Goal: Task Accomplishment & Management: Manage account settings

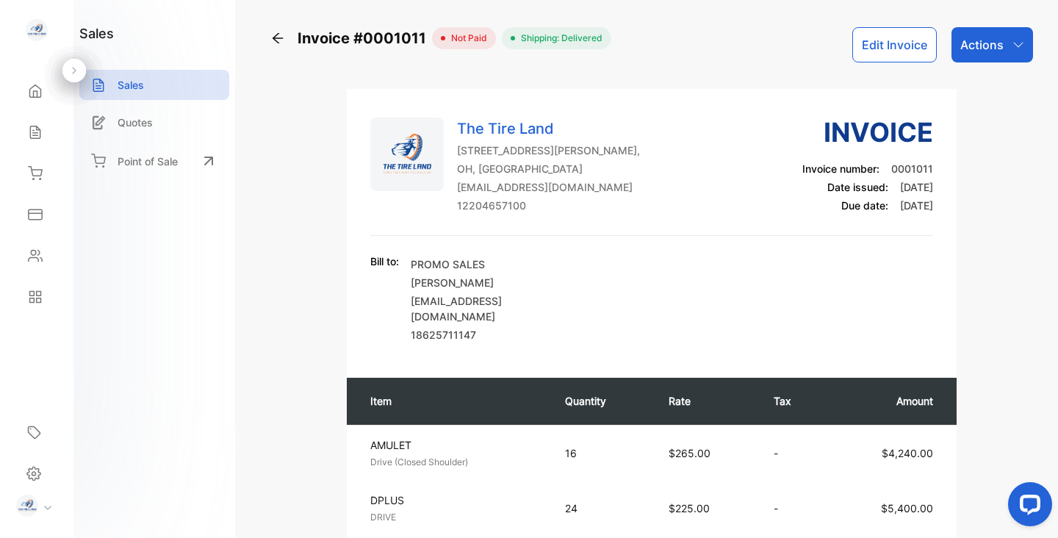
click at [880, 51] on button "Edit Invoice" at bounding box center [894, 44] width 85 height 35
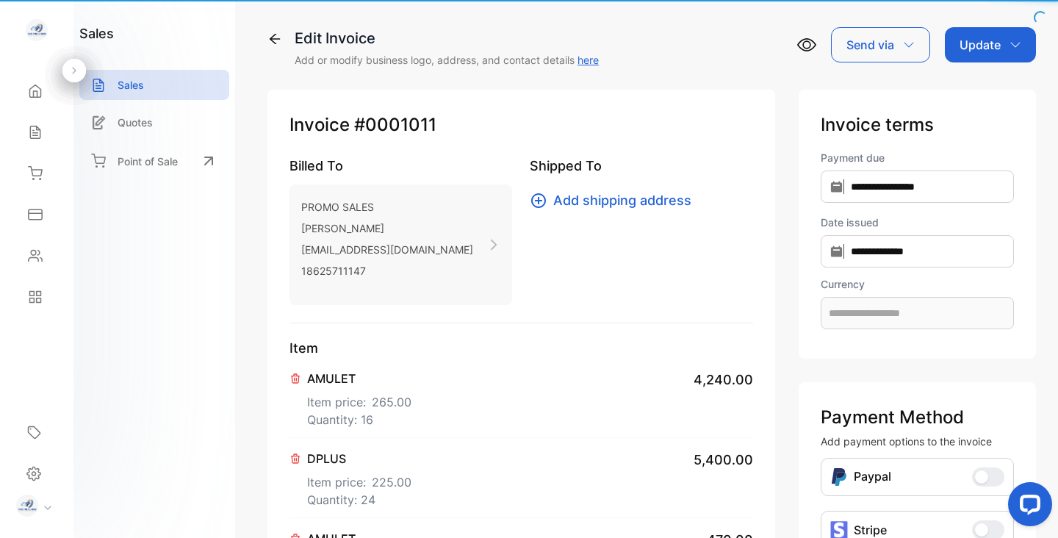
type input "**********"
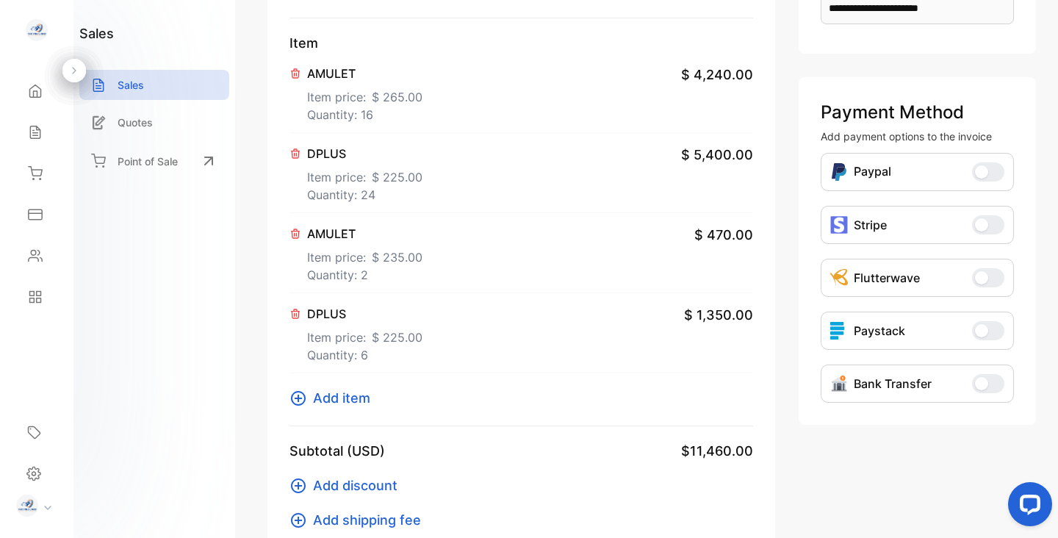
scroll to position [308, 0]
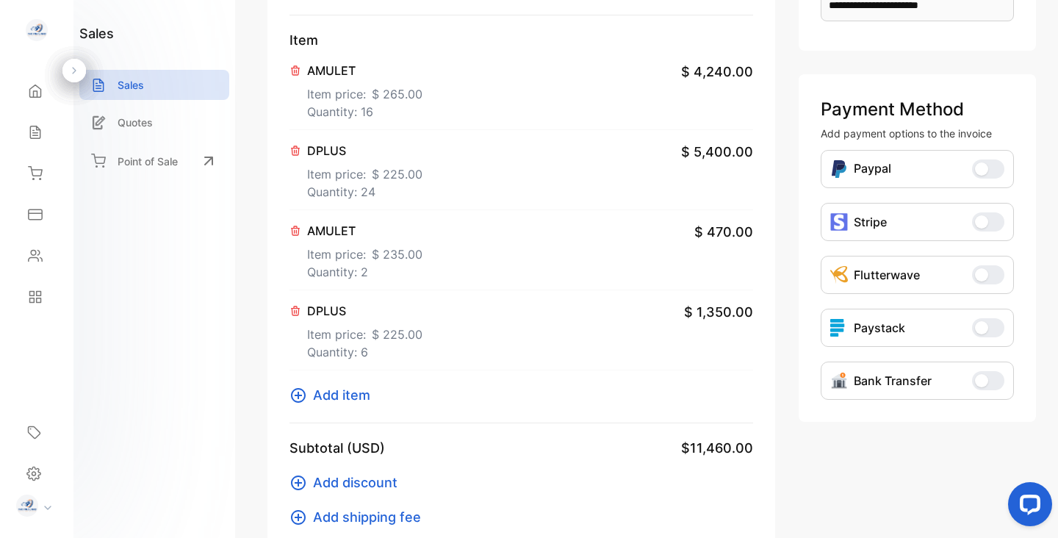
click at [384, 253] on span "$ 235.00" at bounding box center [397, 254] width 51 height 18
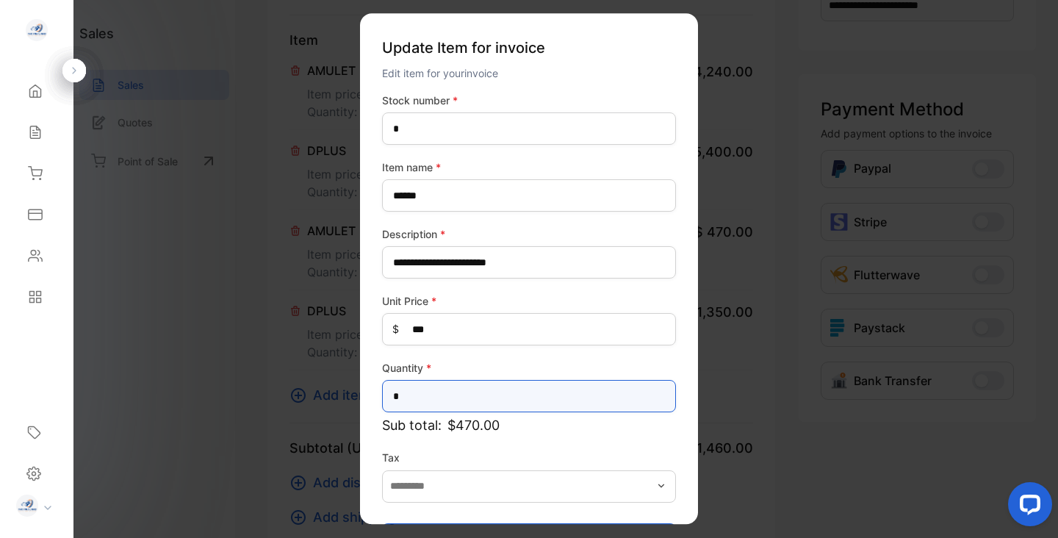
drag, startPoint x: 407, startPoint y: 395, endPoint x: 351, endPoint y: 390, distance: 56.0
type input "*"
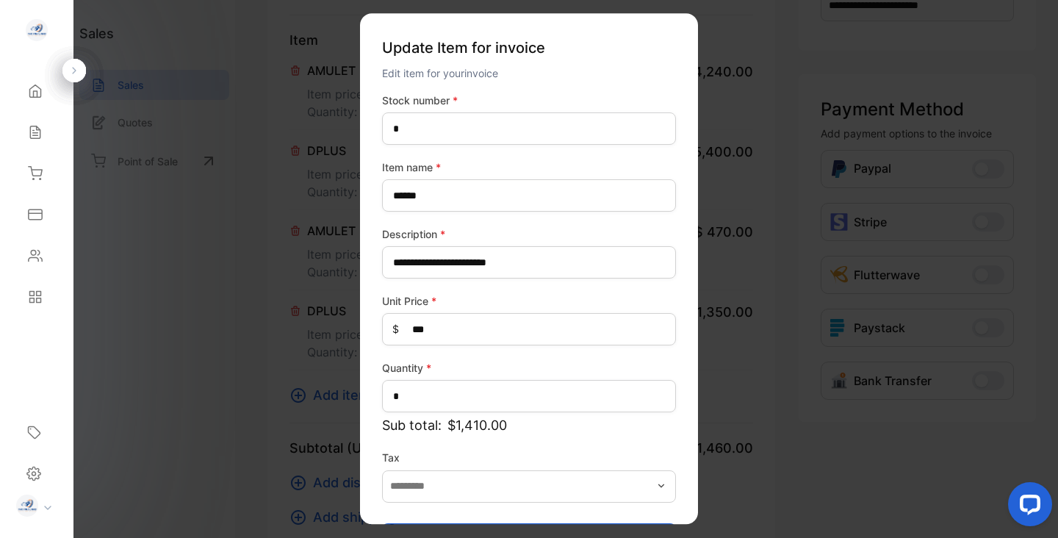
click at [574, 439] on div "**********" at bounding box center [529, 326] width 294 height 466
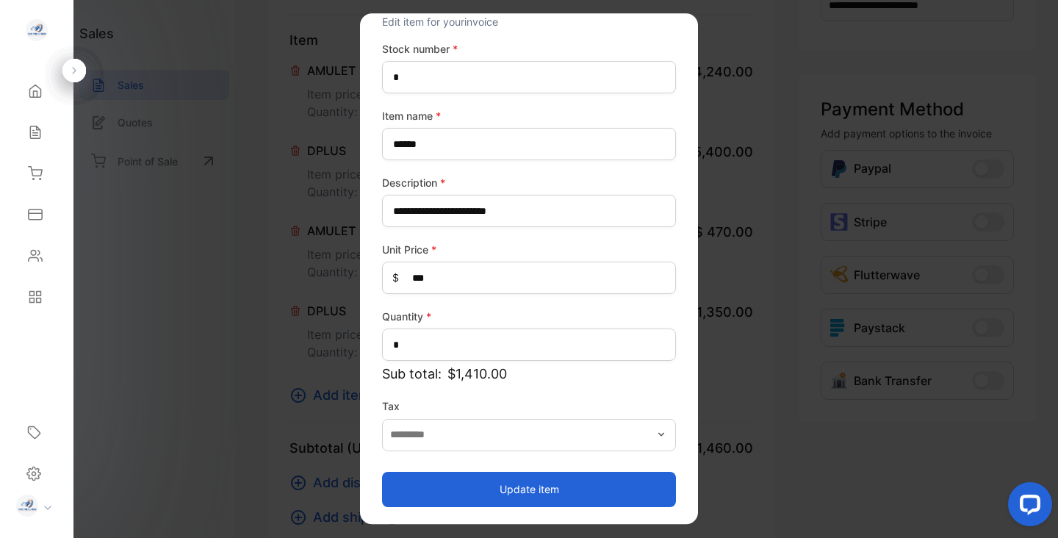
click at [546, 495] on button "Update item" at bounding box center [529, 489] width 294 height 35
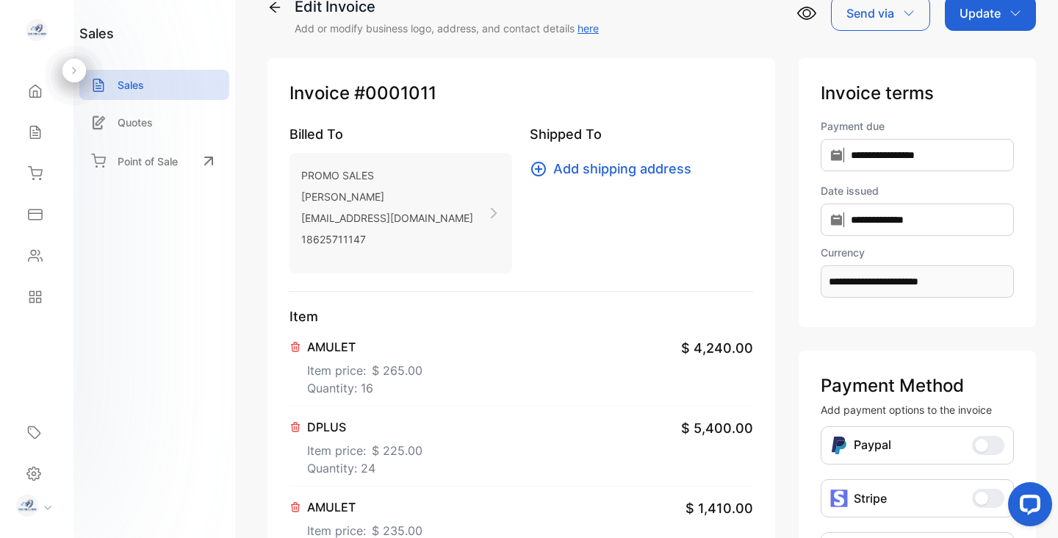
scroll to position [0, 0]
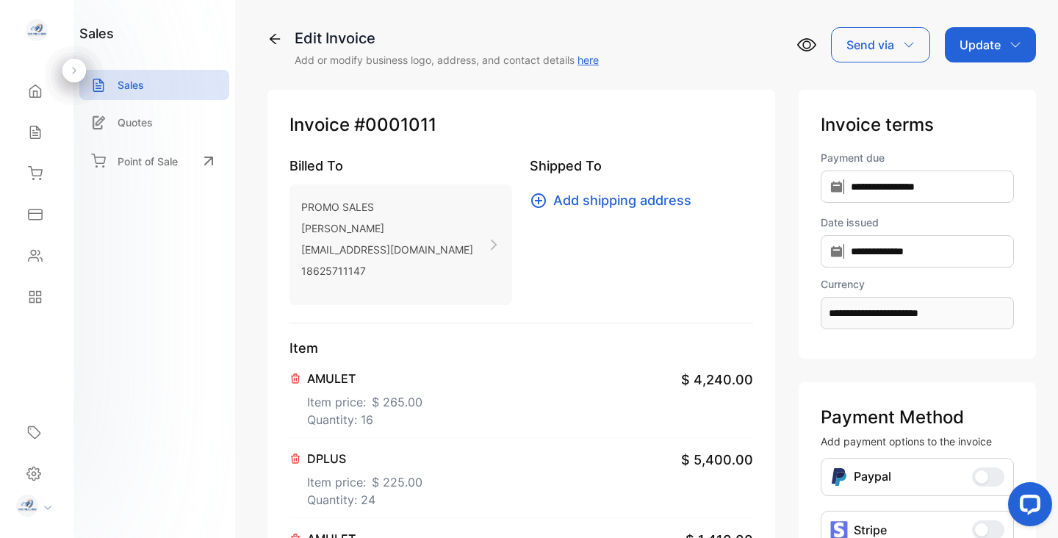
click at [976, 46] on p "Update" at bounding box center [980, 45] width 41 height 18
click at [977, 101] on div "Invoice" at bounding box center [993, 93] width 85 height 29
